Goal: Check status: Check status

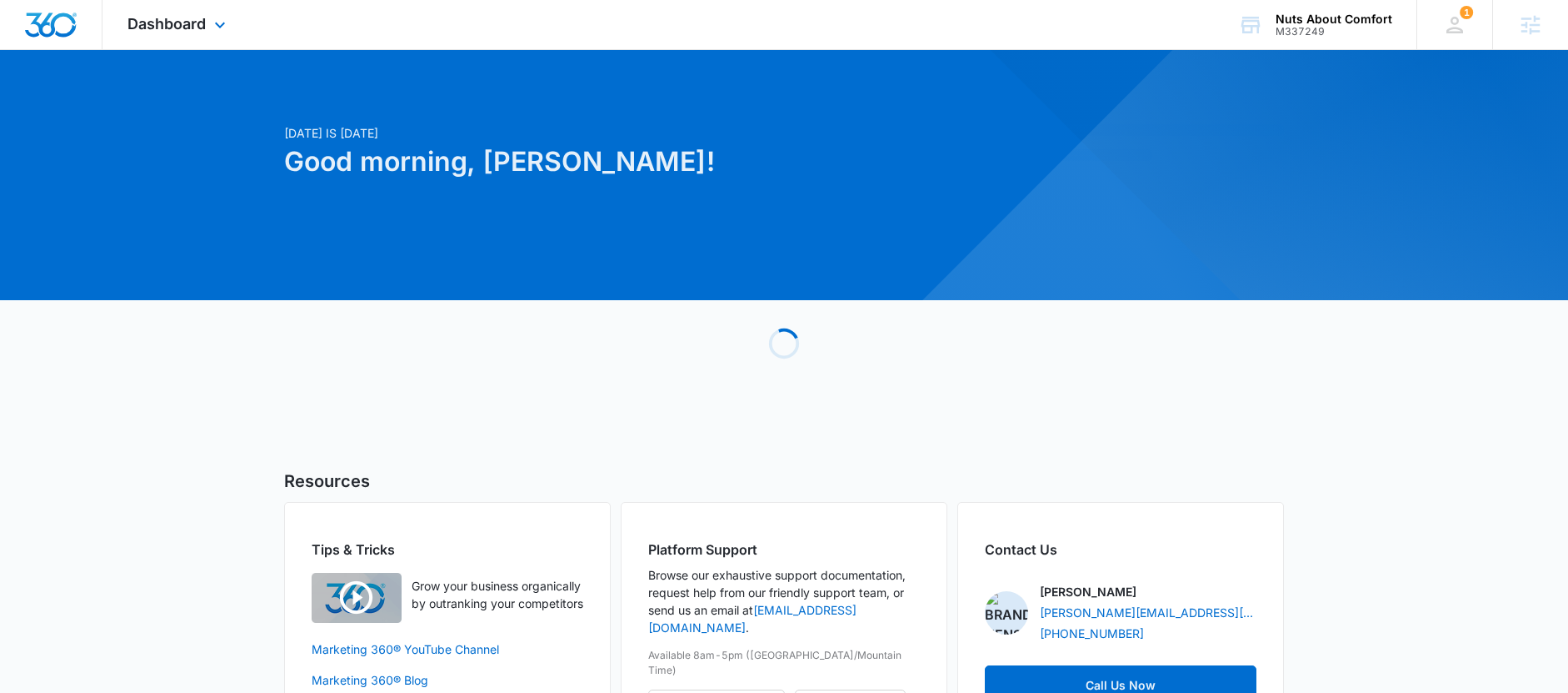
click at [169, 33] on div "Dashboard Apps Reputation Websites Forms CRM Email Social Payments POS Content …" at bounding box center [178, 24] width 152 height 50
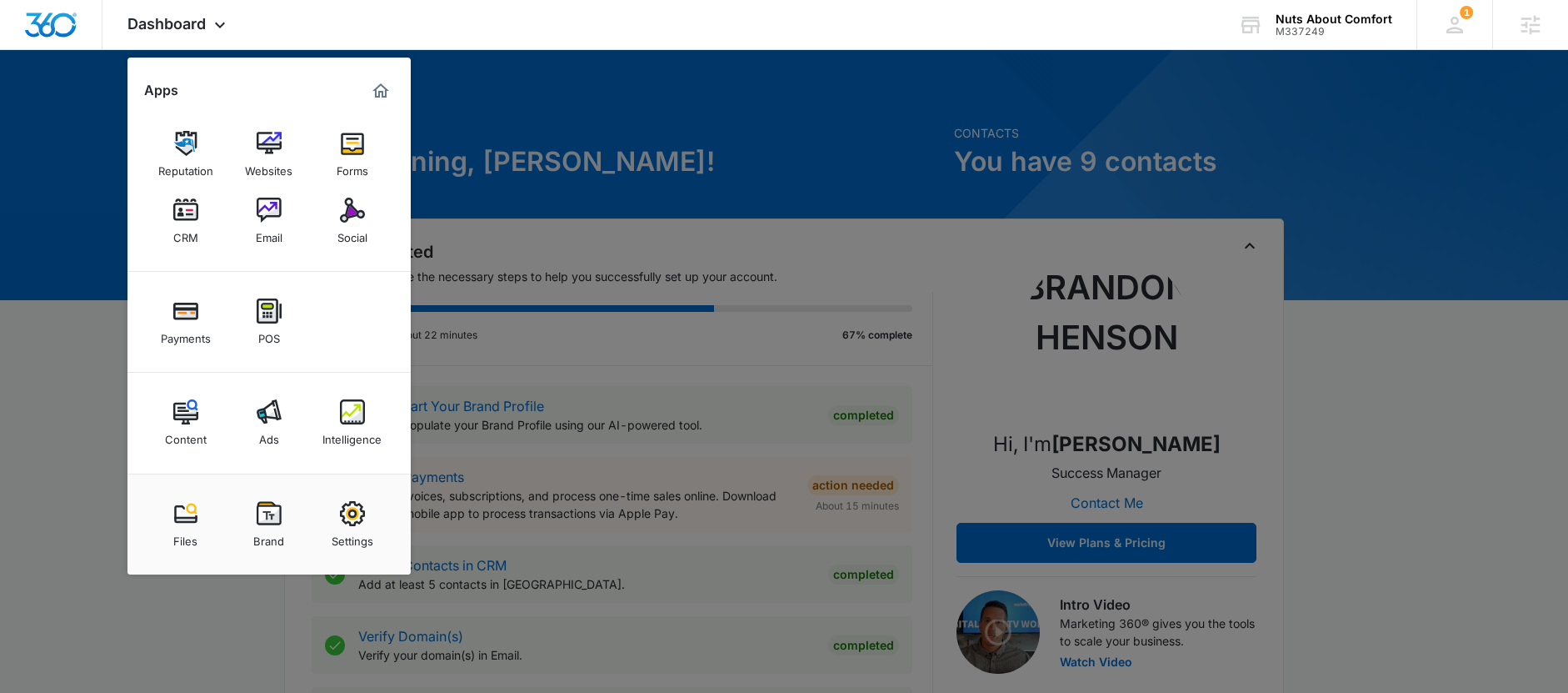
click at [341, 424] on img at bounding box center [352, 412] width 25 height 25
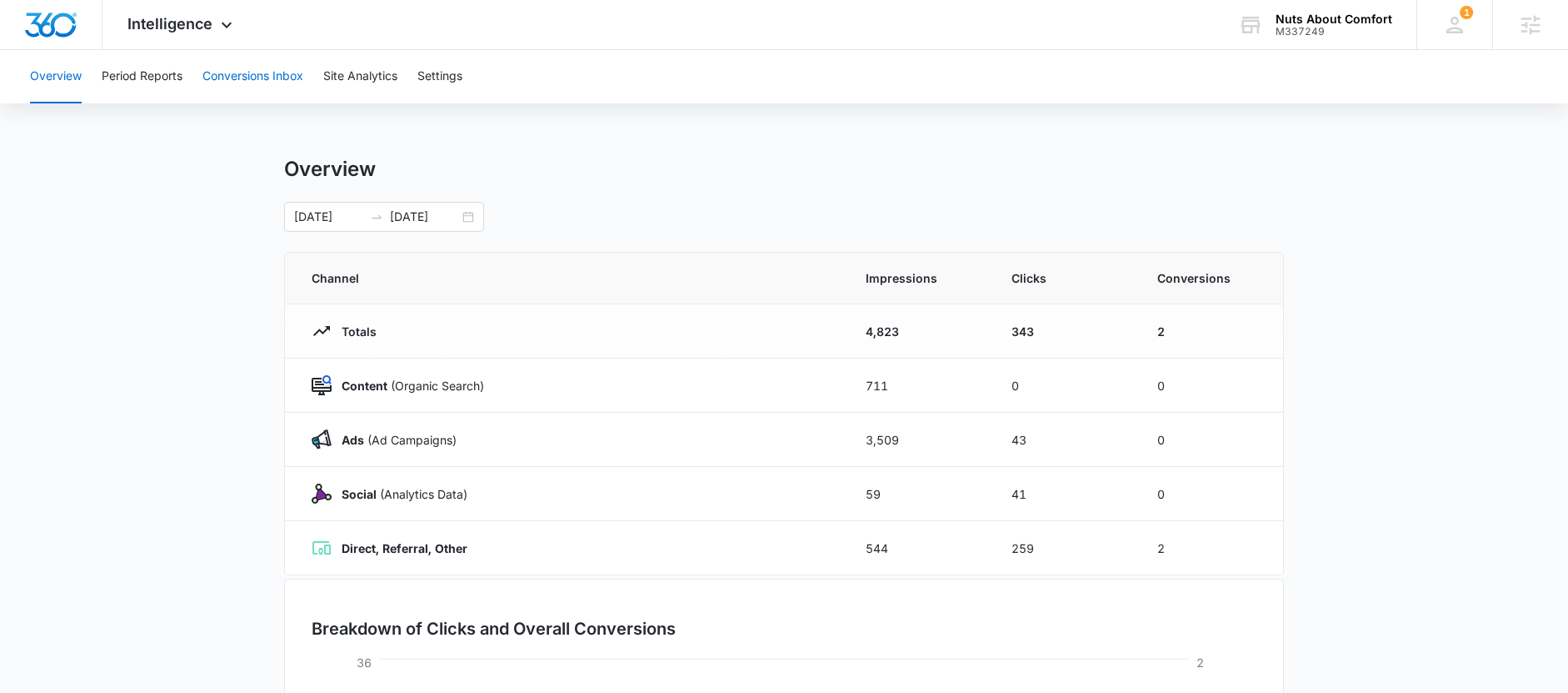
click at [258, 81] on button "Conversions Inbox" at bounding box center [253, 77] width 101 height 53
type input "09/07/2025"
type input "10/07/2025"
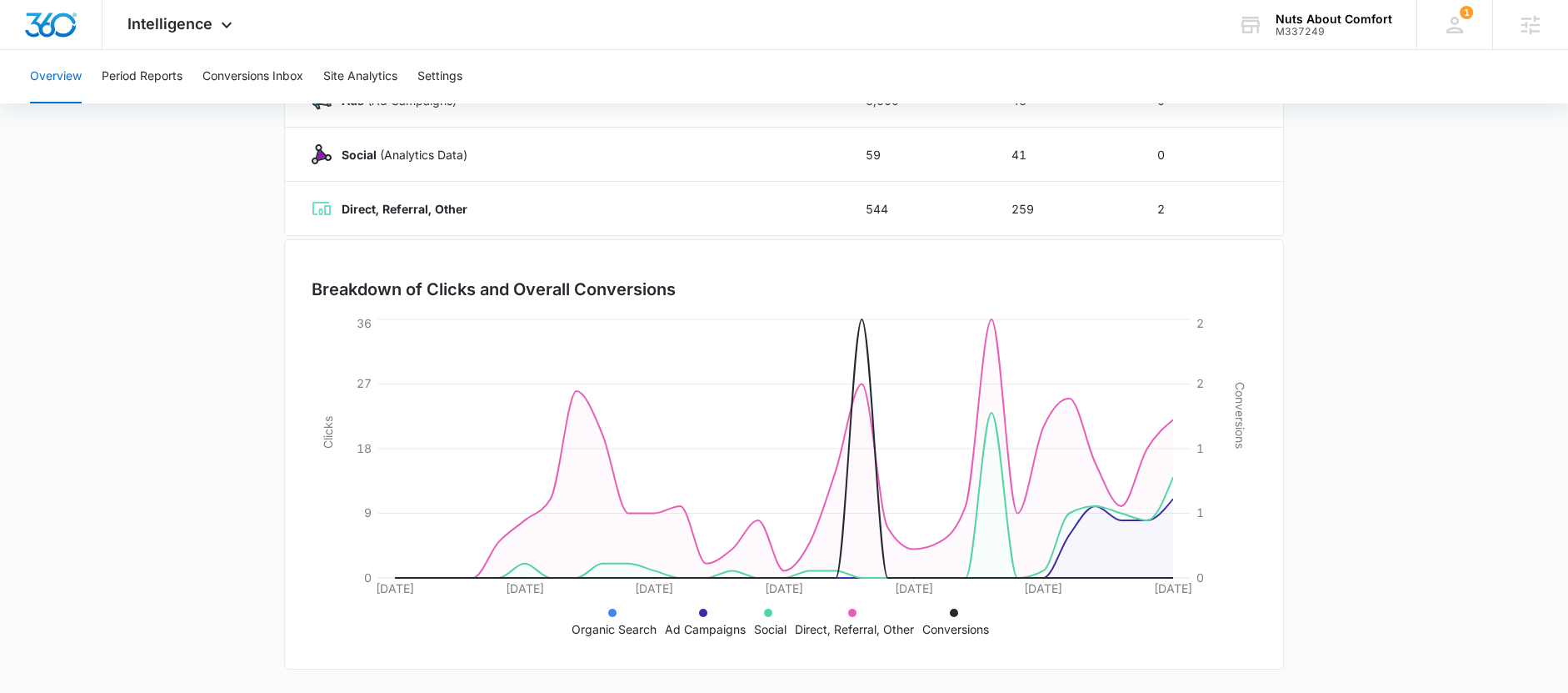
scroll to position [27, 0]
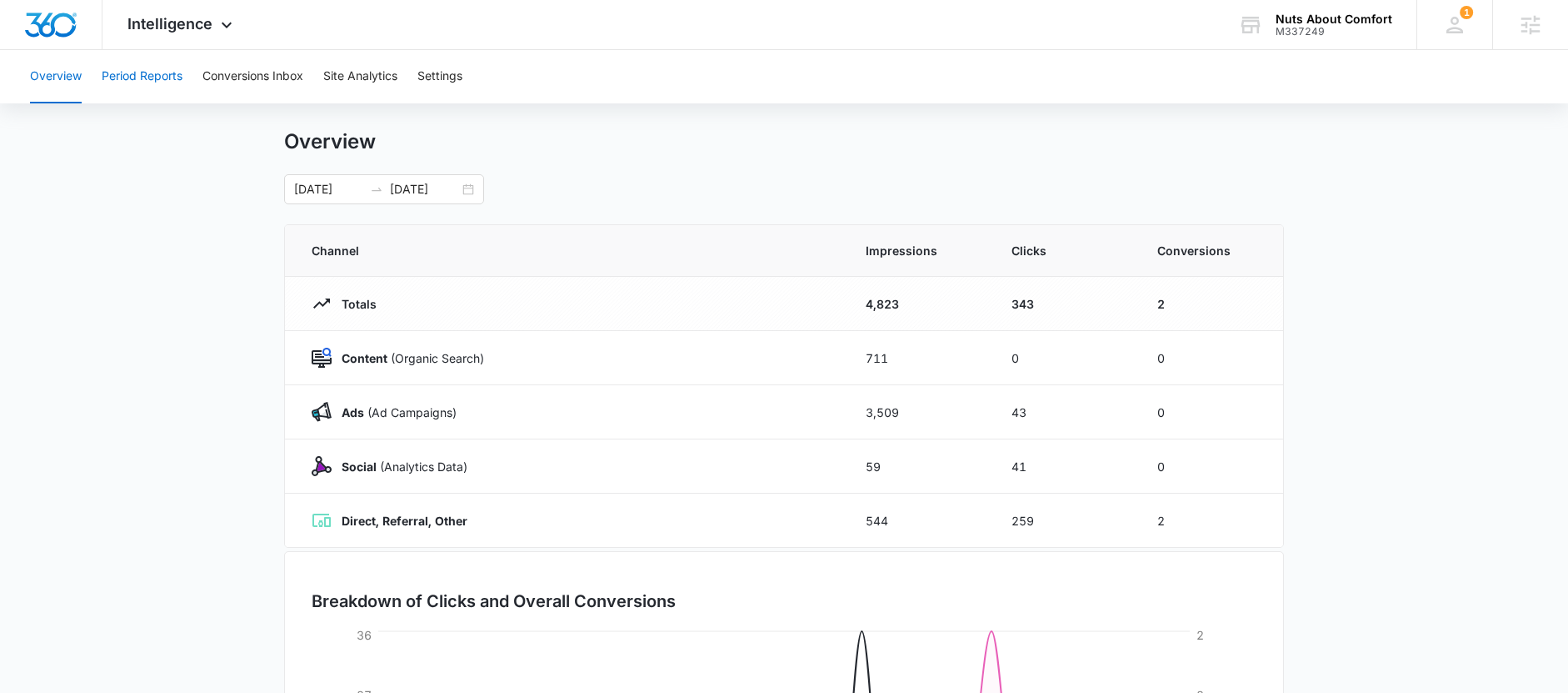
click at [152, 76] on button "Period Reports" at bounding box center [142, 77] width 81 height 53
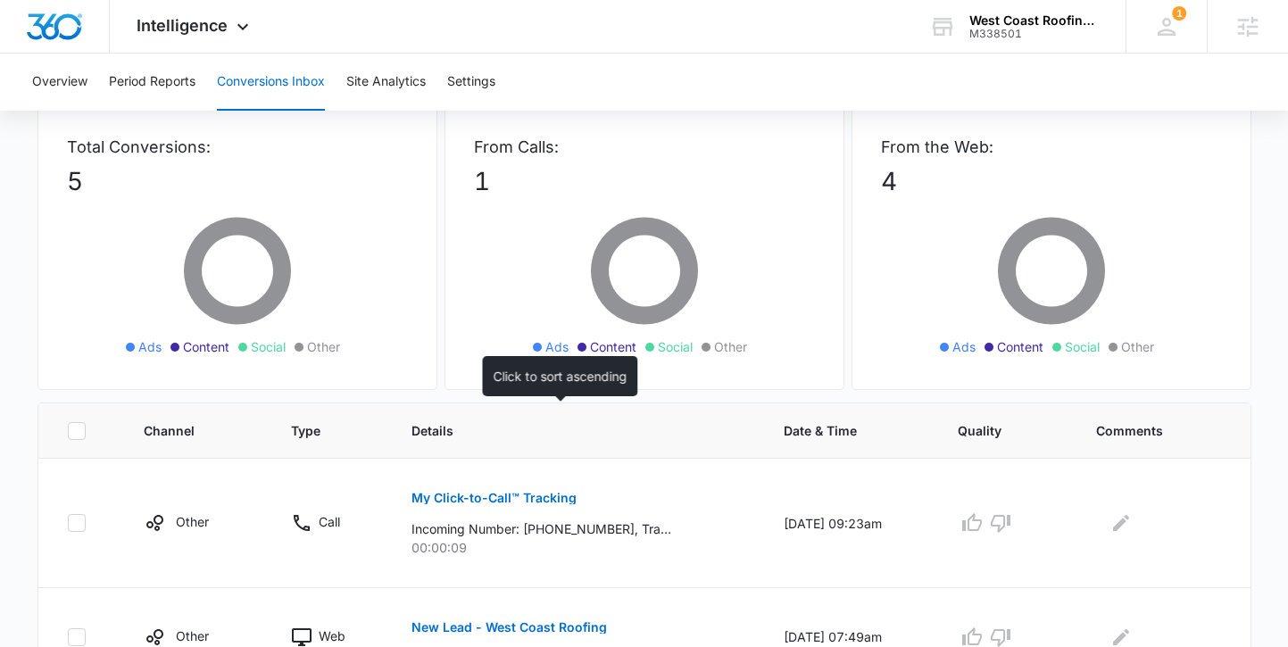
scroll to position [238, 0]
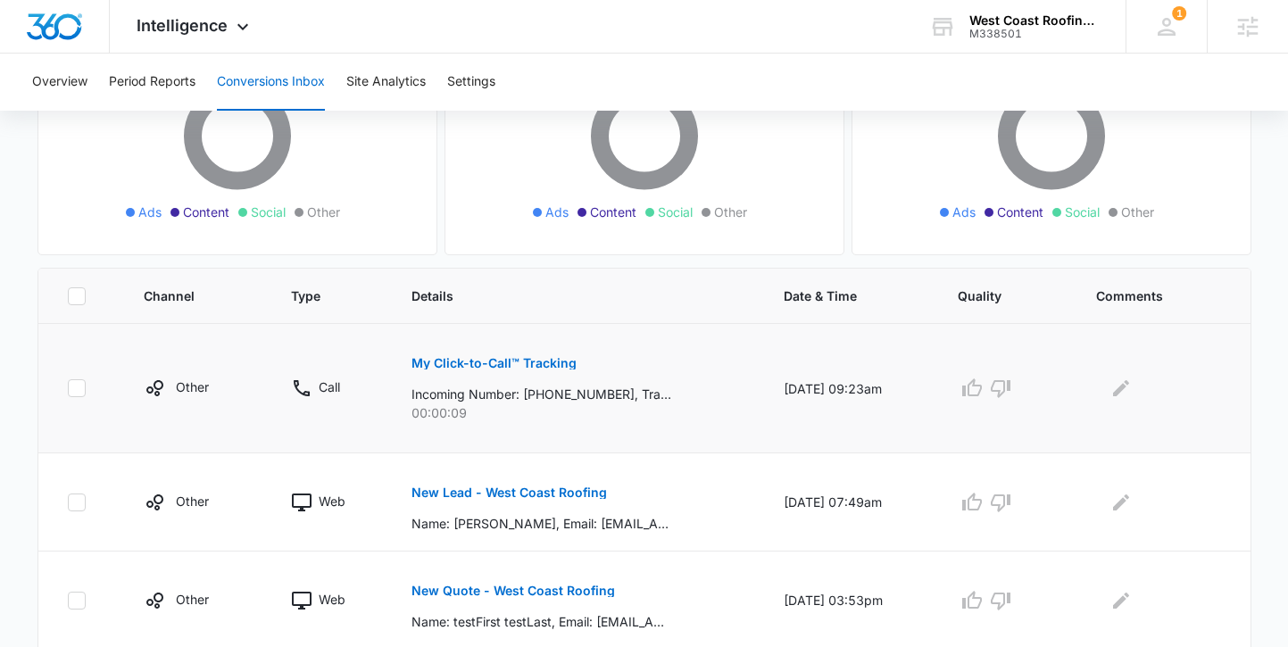
click at [540, 366] on p "My Click-to-Call™ Tracking" at bounding box center [494, 363] width 165 height 12
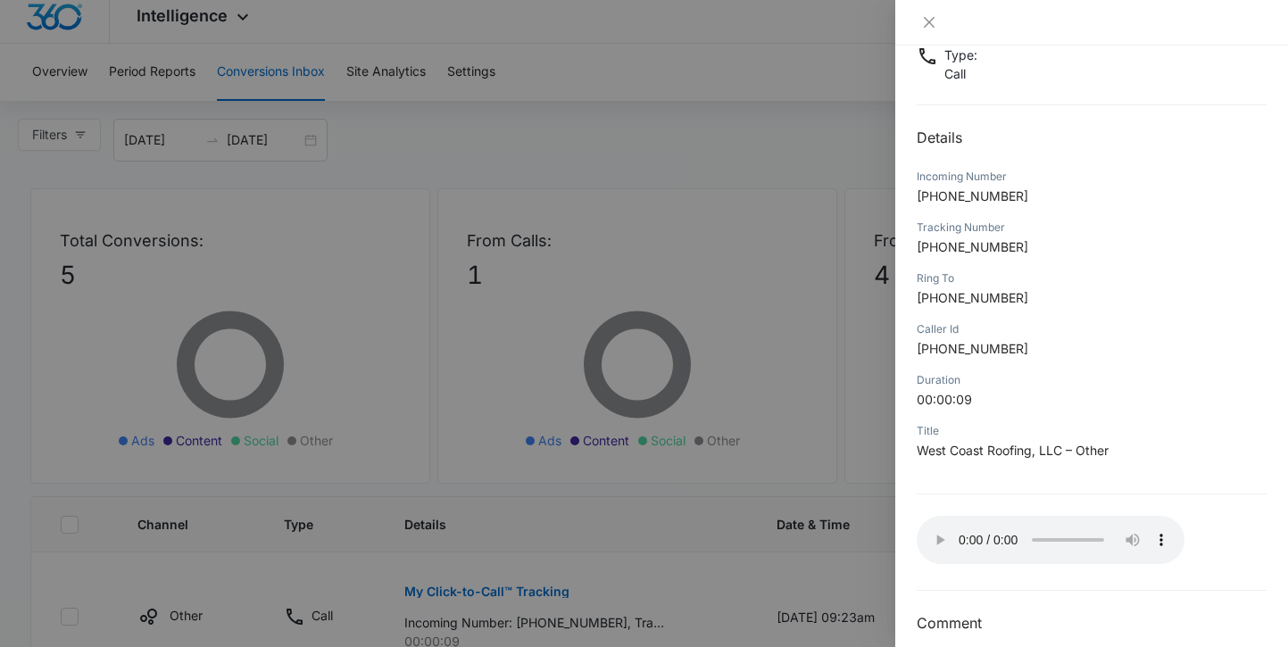
scroll to position [0, 0]
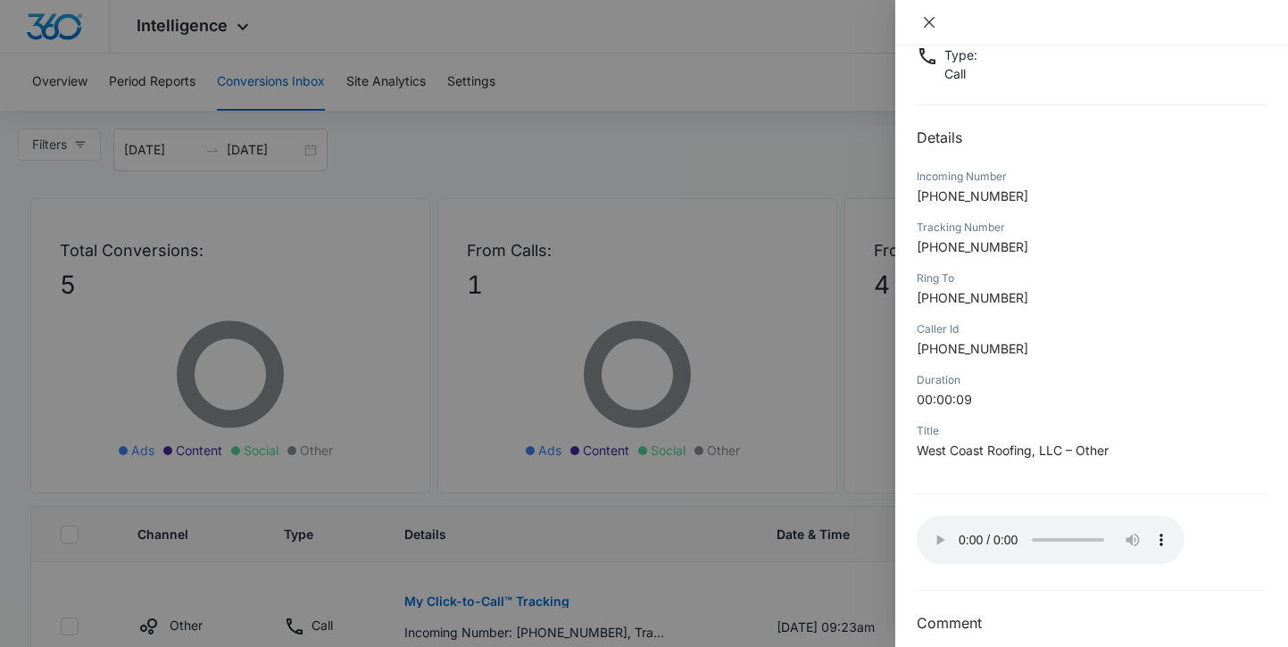
click at [929, 22] on icon "close" at bounding box center [929, 22] width 11 height 11
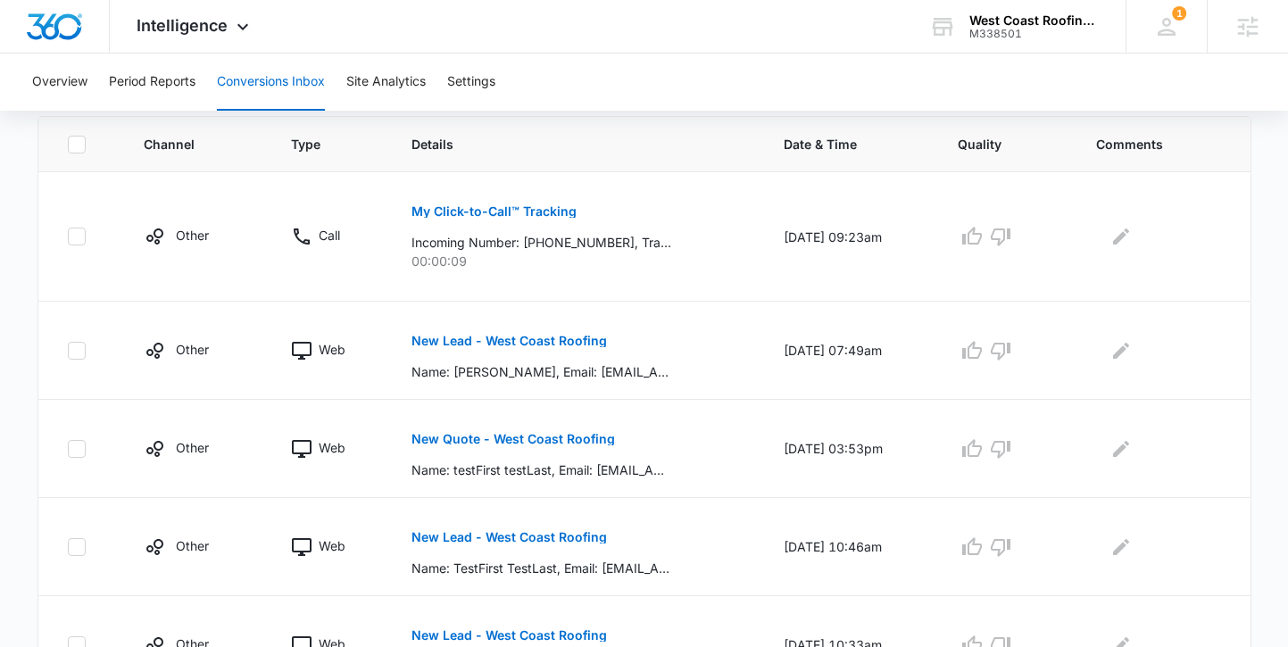
scroll to position [392, 0]
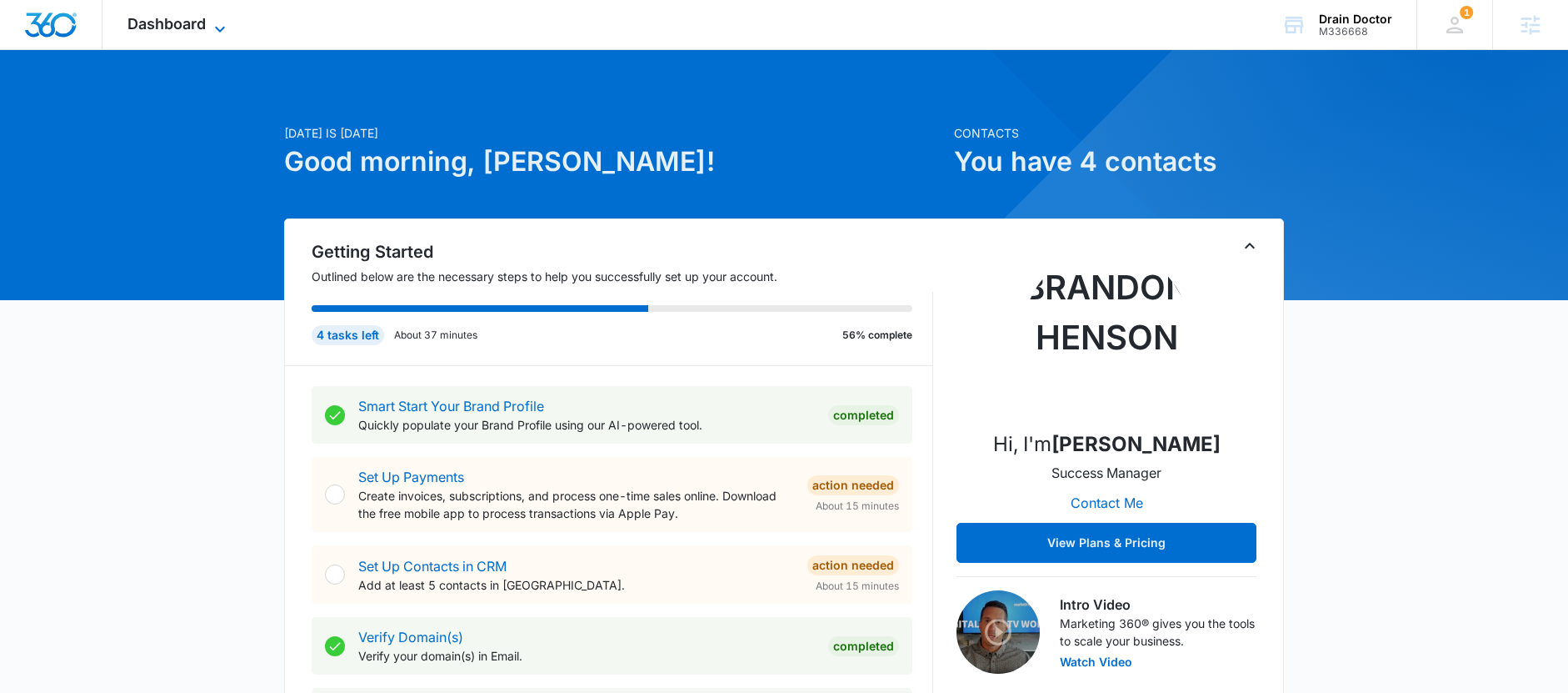
click at [165, 20] on span "Dashboard" at bounding box center [167, 23] width 78 height 18
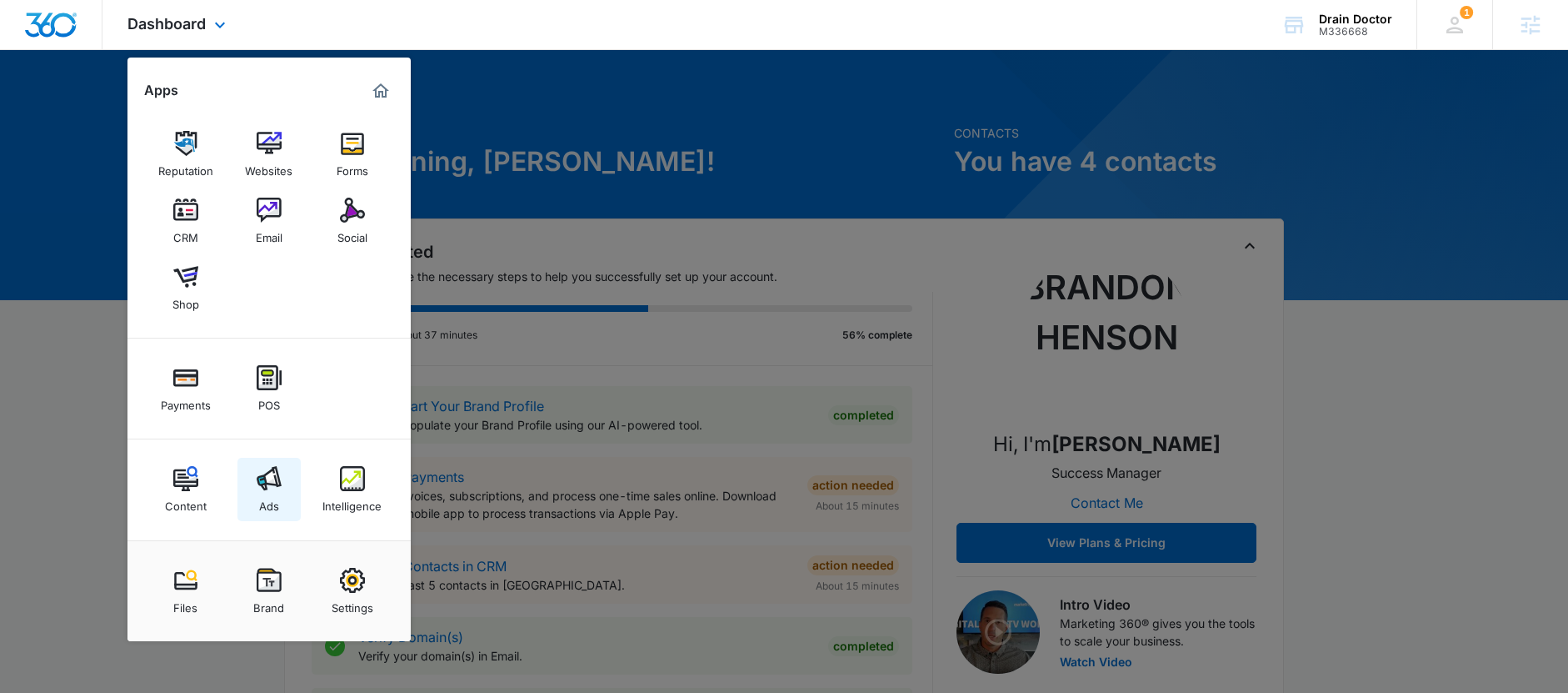
click at [272, 491] on div "Ads" at bounding box center [269, 502] width 20 height 21
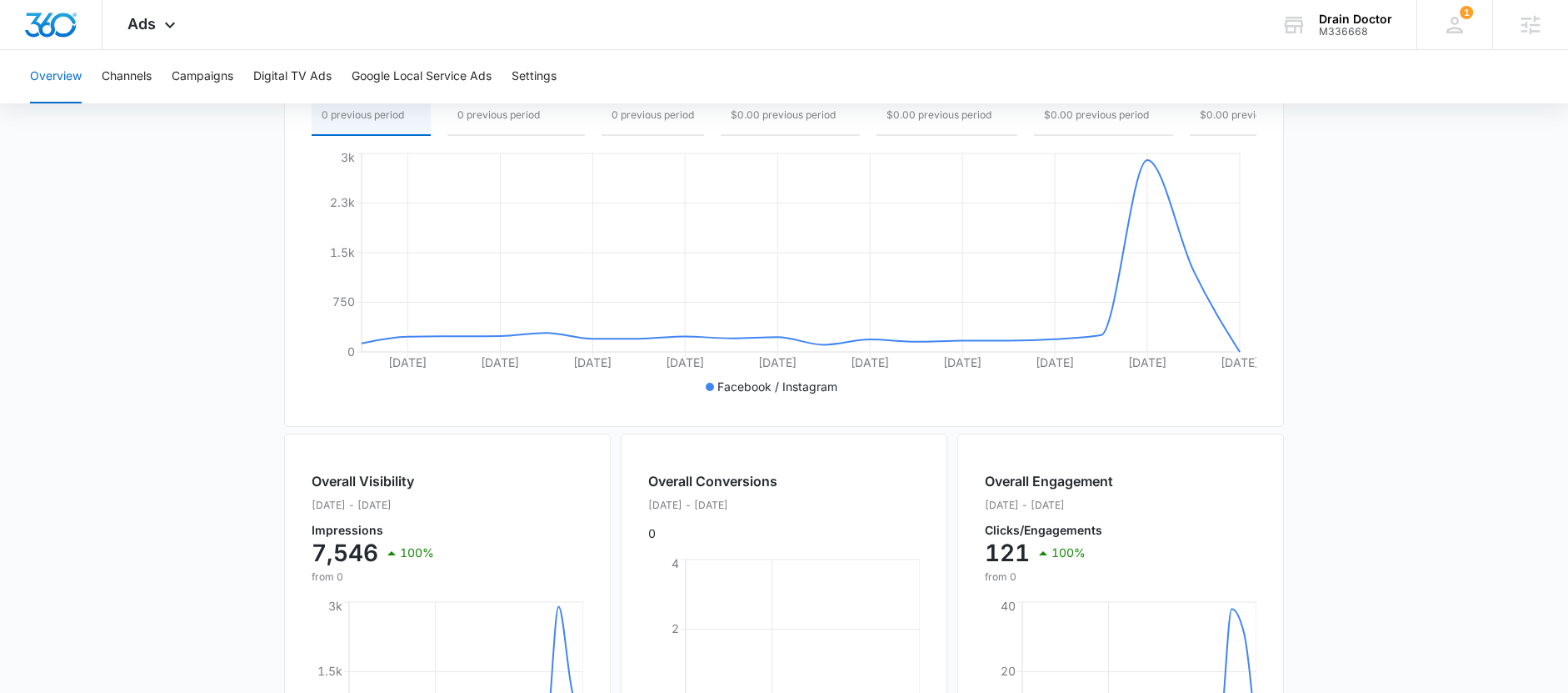
scroll to position [281, 0]
click at [205, 80] on button "Campaigns" at bounding box center [203, 77] width 62 height 53
